Goal: Check status

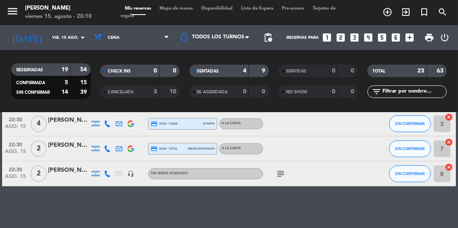
scroll to position [524, 0]
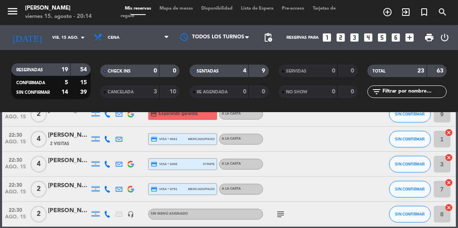
click at [277, 216] on icon "subject" at bounding box center [281, 215] width 10 height 10
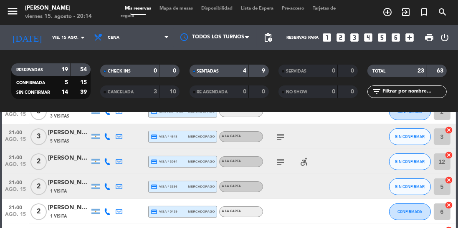
scroll to position [251, 0]
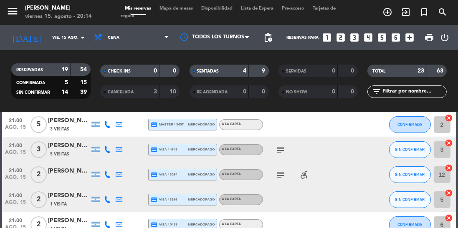
click at [279, 170] on icon "subject" at bounding box center [281, 175] width 10 height 10
click at [278, 145] on icon "subject" at bounding box center [281, 150] width 10 height 10
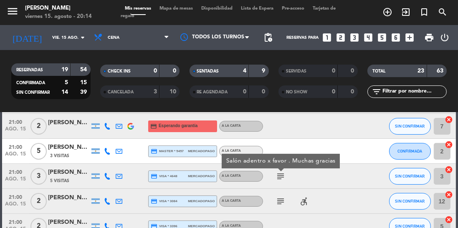
scroll to position [193, 0]
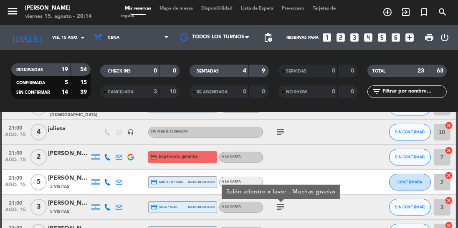
click at [283, 132] on icon "subject" at bounding box center [281, 132] width 10 height 10
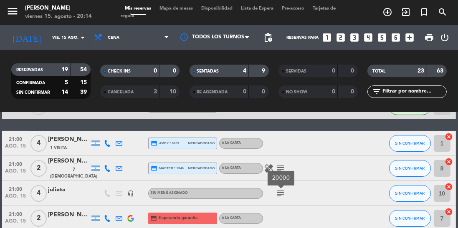
scroll to position [128, 0]
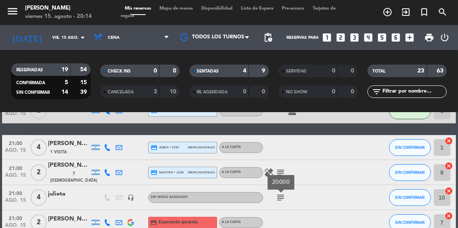
click at [277, 170] on icon "subject" at bounding box center [281, 173] width 10 height 10
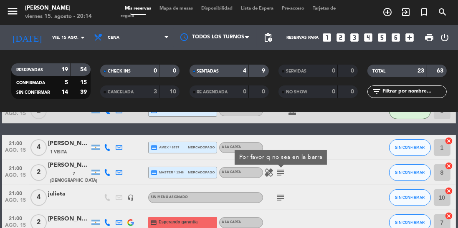
click at [264, 173] on icon "healing" at bounding box center [269, 173] width 10 height 10
click at [278, 169] on icon "subject" at bounding box center [281, 173] width 10 height 10
